Goal: Task Accomplishment & Management: Manage account settings

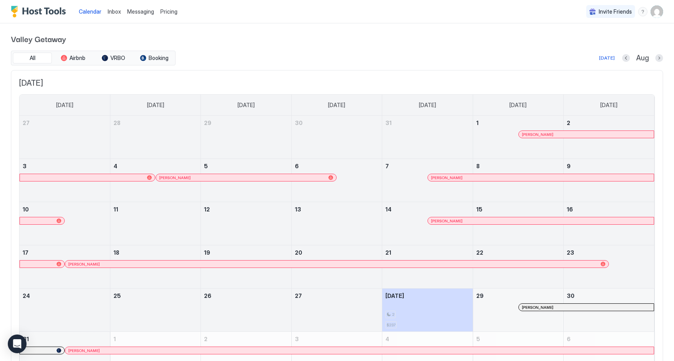
scroll to position [46, 0]
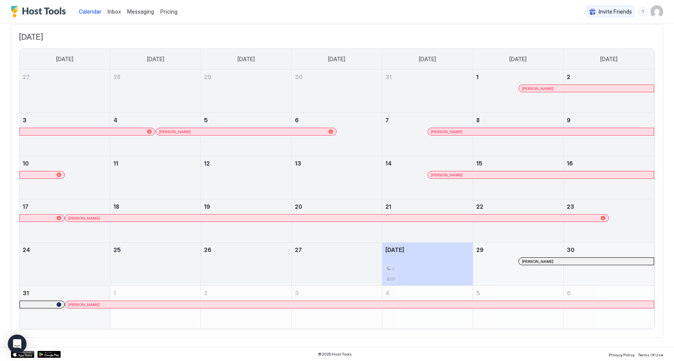
click at [170, 12] on span "Pricing" at bounding box center [168, 11] width 17 height 7
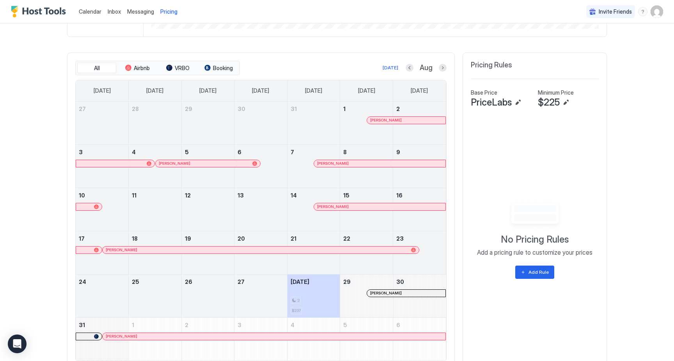
scroll to position [232, 0]
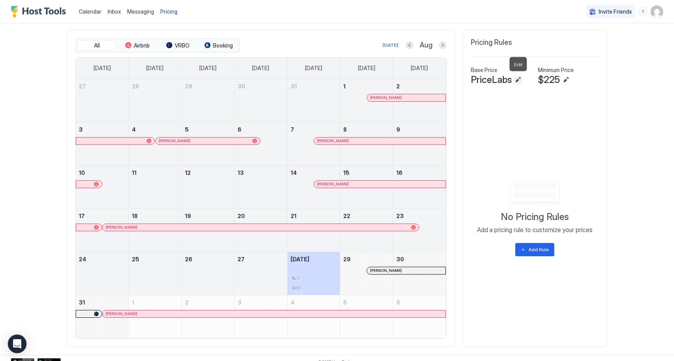
click at [517, 81] on button "Edit" at bounding box center [517, 79] width 9 height 9
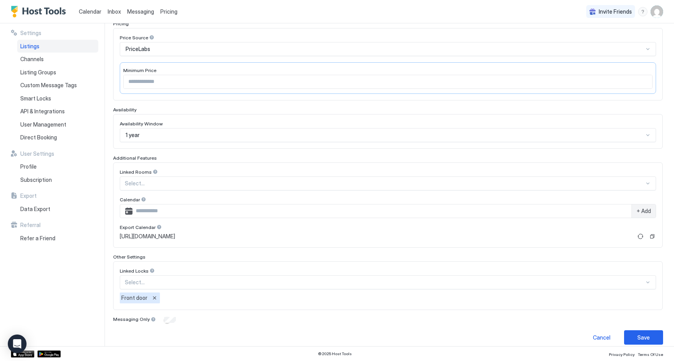
scroll to position [136, 0]
